Goal: Find specific page/section

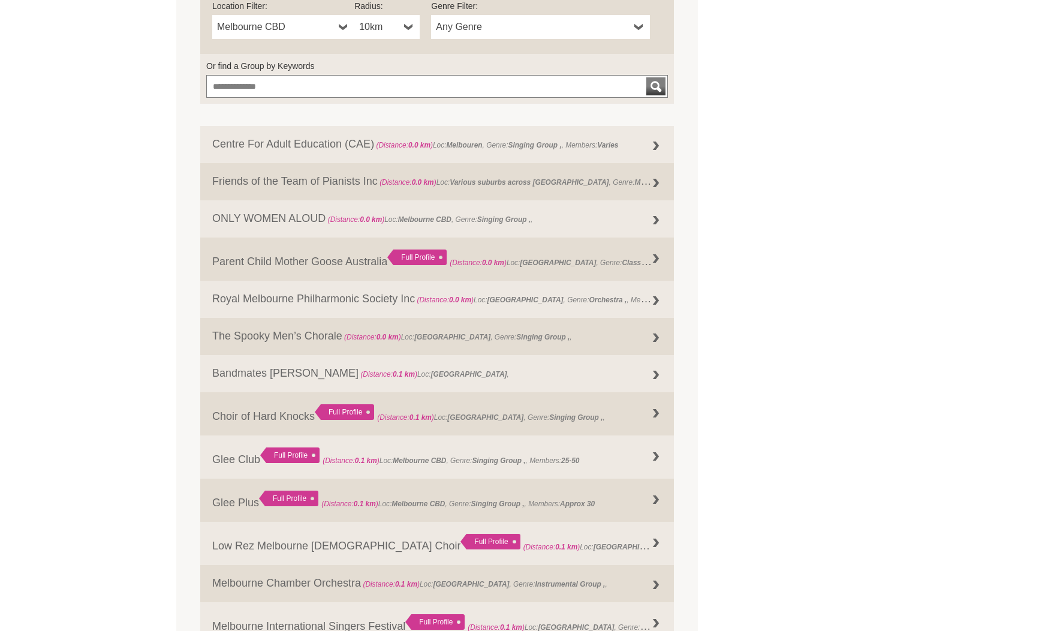
scroll to position [551, 0]
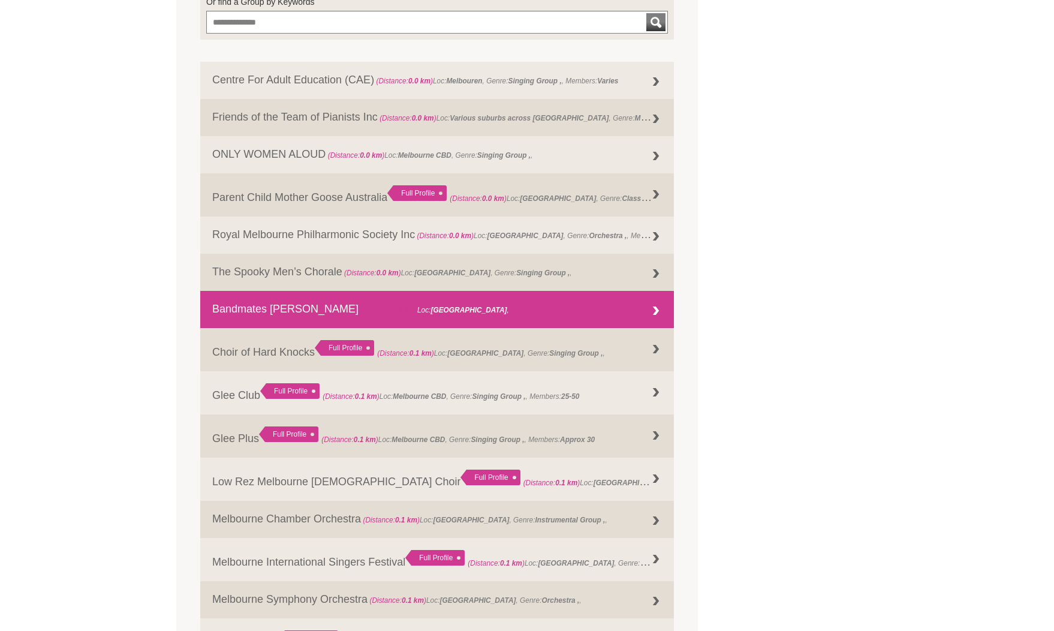
click at [663, 308] on div at bounding box center [656, 311] width 24 height 24
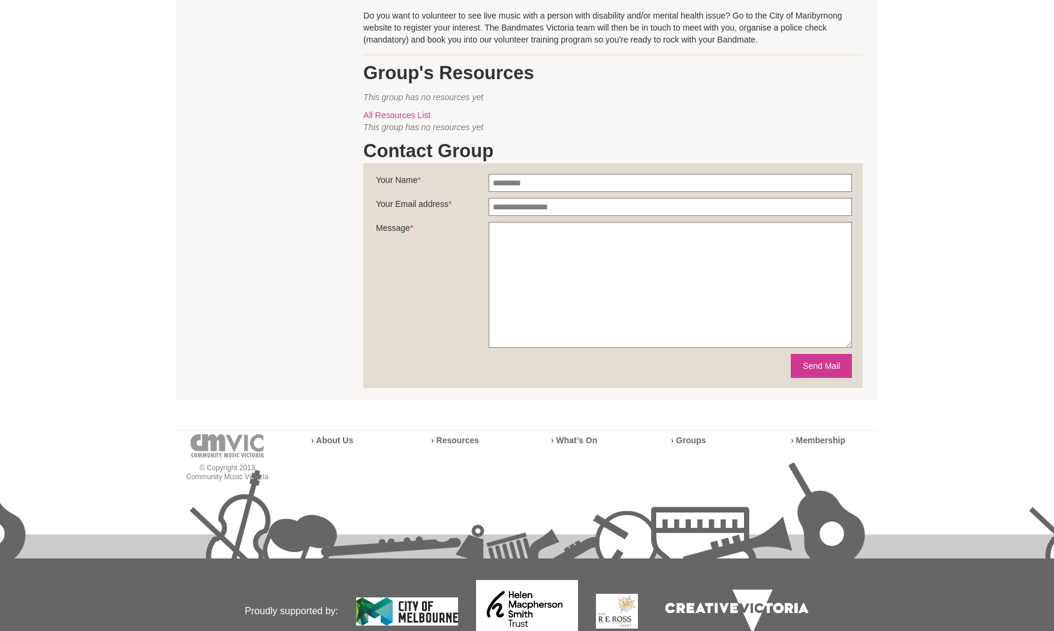
scroll to position [446, 0]
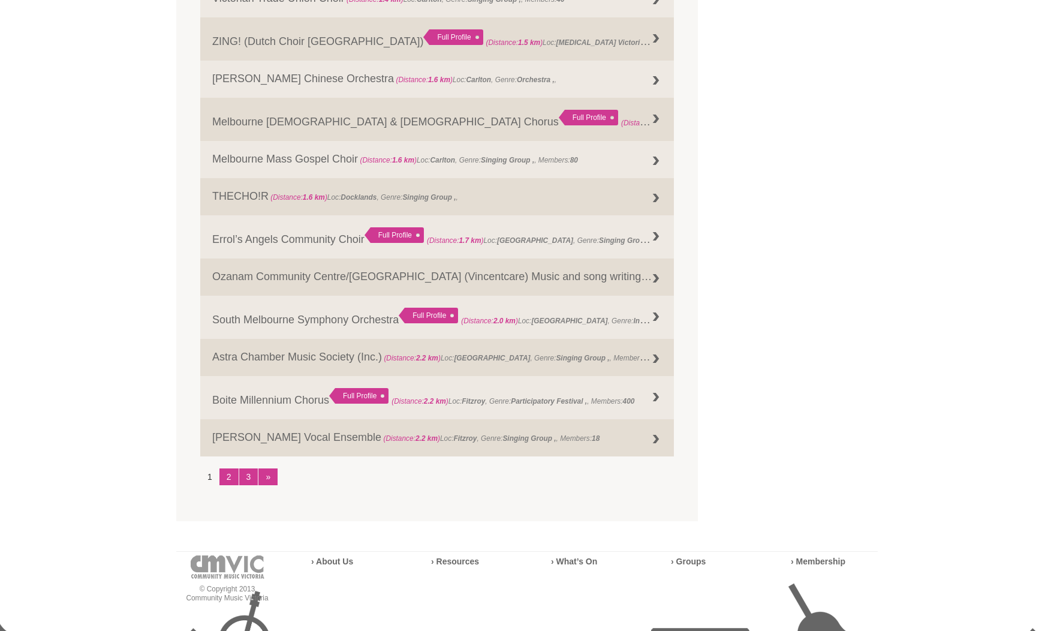
scroll to position [1452, 0]
